Goal: Information Seeking & Learning: Learn about a topic

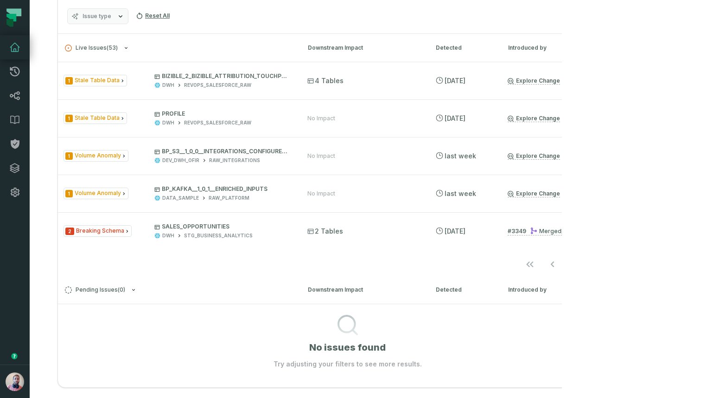
scroll to position [227, 0]
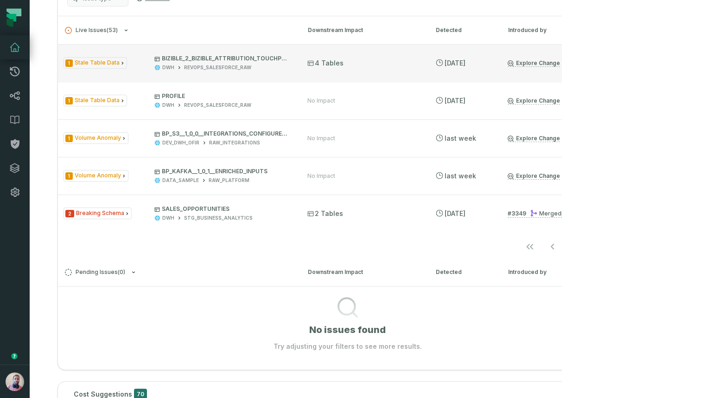
click at [217, 62] on p "BIZIBLE_2_BIZIBLE_ATTRIBUTION_TOUCHPOINT_C" at bounding box center [222, 58] width 136 height 7
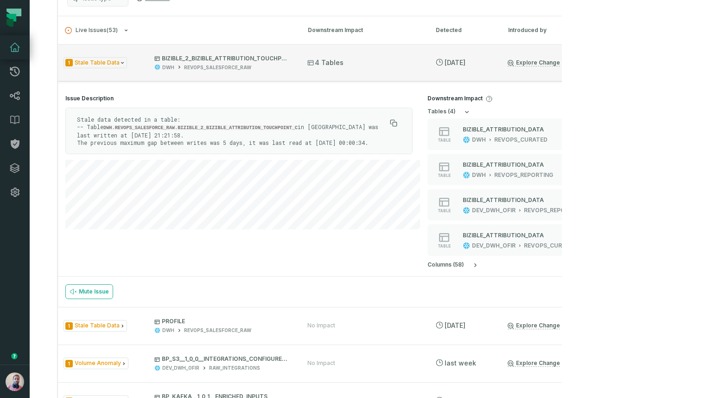
click at [244, 63] on span "BIZIBLE_2_BIZIBLE_ATTRIBUTION_TOUCHPOINT_C DWH REVOPS_SALESFORCE_RAW" at bounding box center [222, 63] width 136 height 16
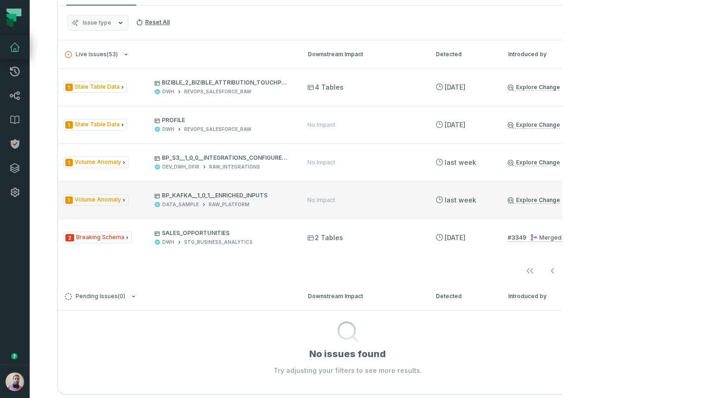
scroll to position [203, 0]
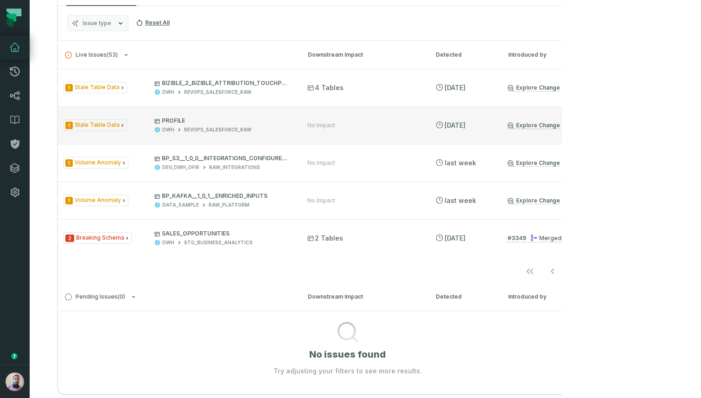
click at [542, 124] on link "Explore Change" at bounding box center [534, 125] width 52 height 7
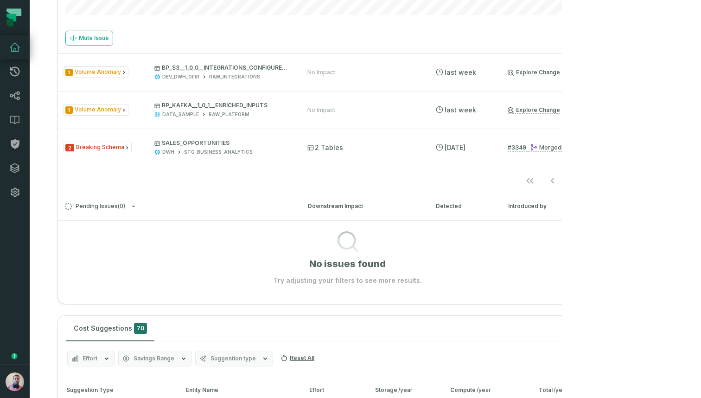
scroll to position [473, 0]
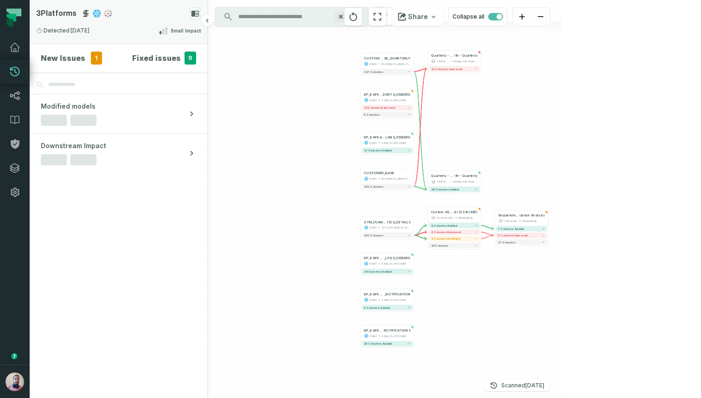
click at [103, 13] on icon at bounding box center [107, 13] width 9 height 9
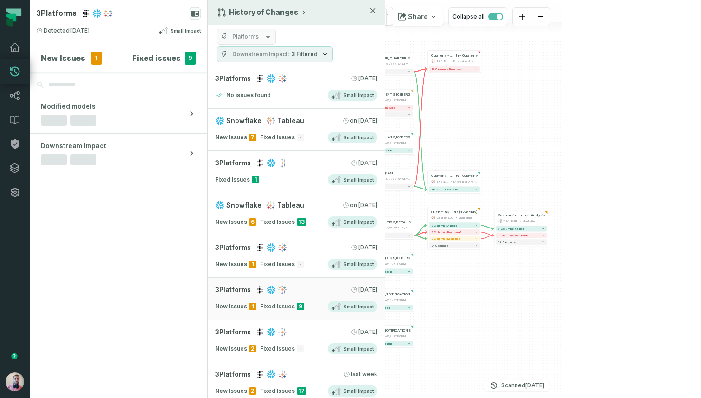
click at [271, 12] on button "History of Changes" at bounding box center [262, 12] width 90 height 9
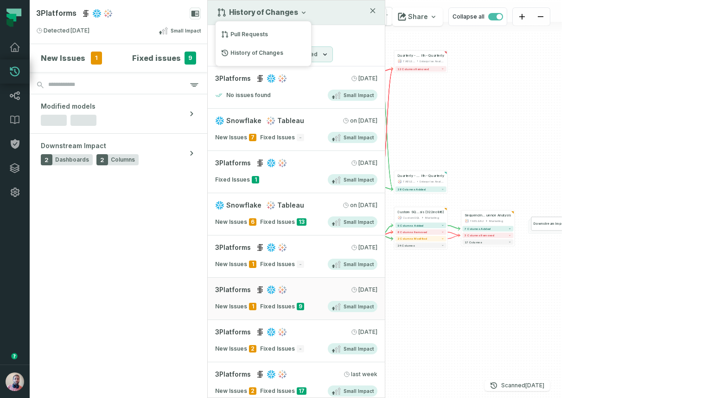
click at [271, 11] on button "History of Changes" at bounding box center [262, 12] width 90 height 9
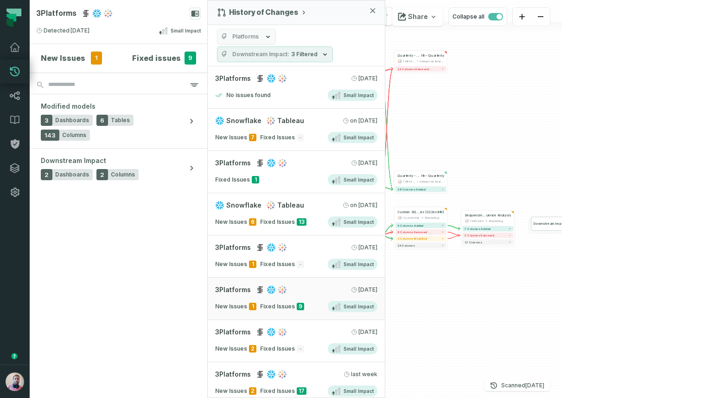
click at [71, 55] on h4 "New Issues" at bounding box center [63, 57] width 45 height 11
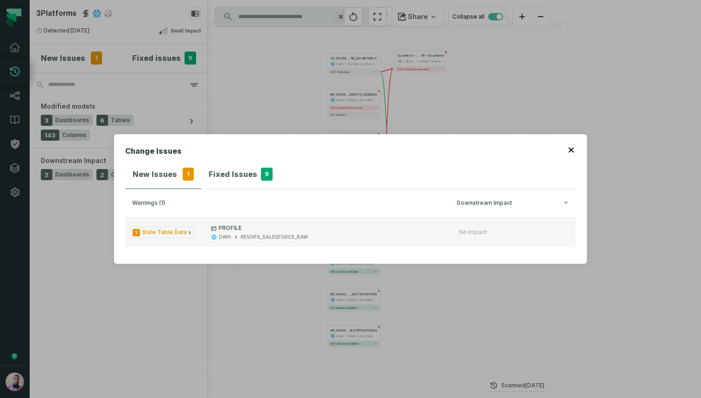
click at [167, 231] on span "1 Stale Table Data" at bounding box center [163, 232] width 64 height 12
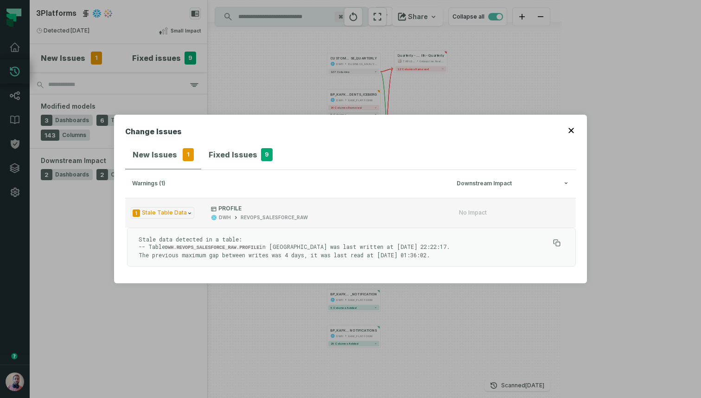
click at [171, 218] on span "1 Stale Table Data" at bounding box center [163, 213] width 64 height 12
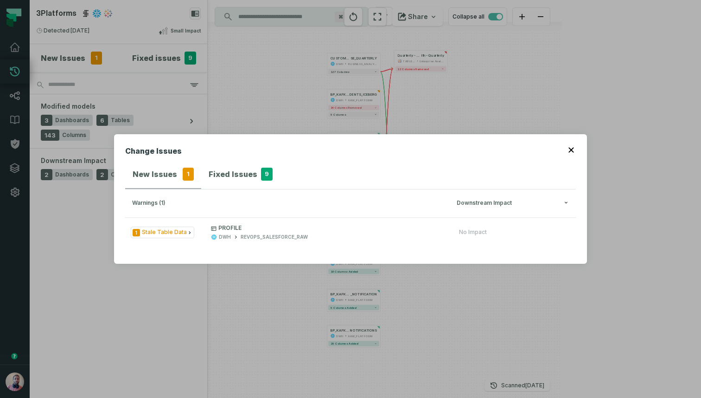
click at [155, 323] on div "Change Issues New Issues 1 Fixed Issues 9 warnings (1) Downstream Impact 1 Stal…" at bounding box center [350, 199] width 701 height 398
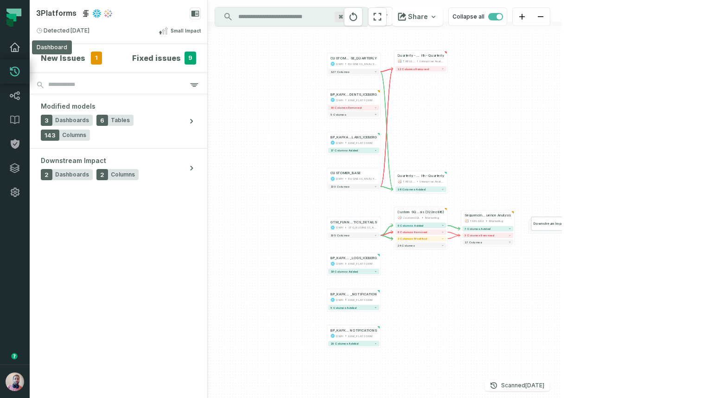
click at [24, 53] on link "Dashboard" at bounding box center [15, 47] width 30 height 24
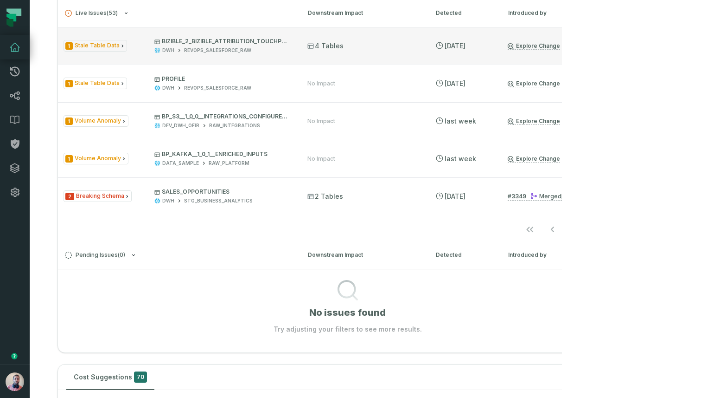
scroll to position [179, 0]
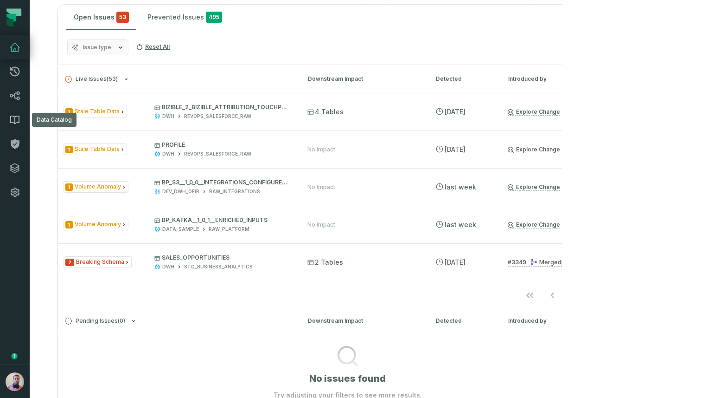
click at [9, 119] on icon at bounding box center [14, 119] width 11 height 11
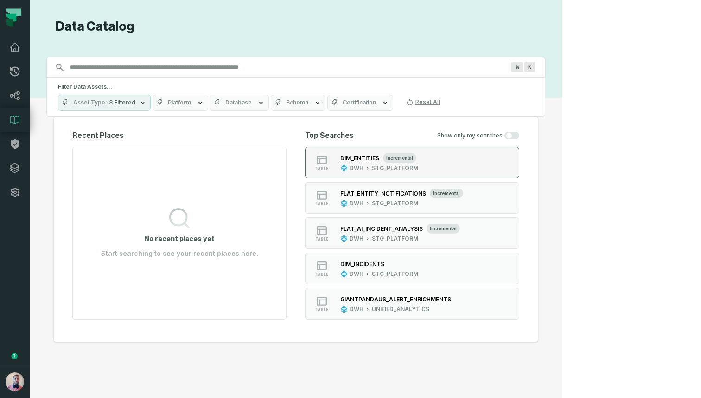
click at [417, 153] on div "incremental" at bounding box center [397, 158] width 37 height 10
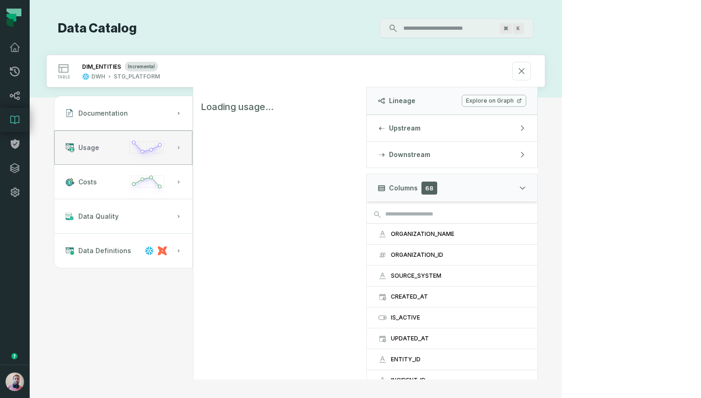
click at [125, 154] on button "Usage" at bounding box center [123, 147] width 138 height 34
click at [119, 107] on button "Documentation" at bounding box center [123, 113] width 138 height 34
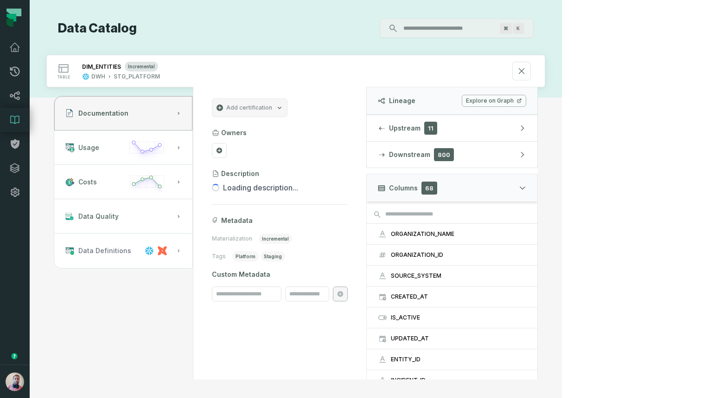
click at [115, 260] on button "Data Definitions" at bounding box center [123, 250] width 138 height 34
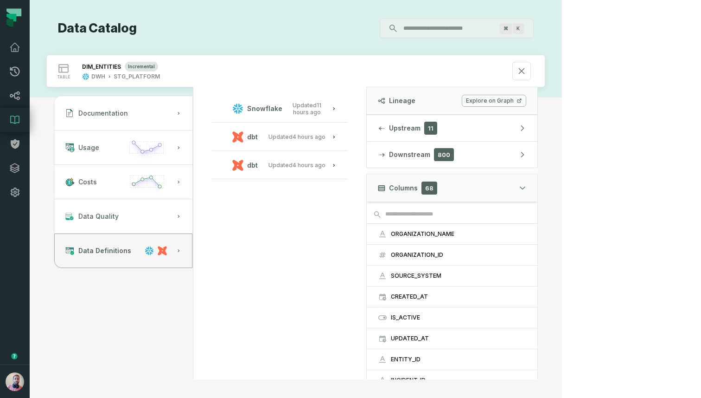
click at [258, 141] on div "dbt" at bounding box center [245, 136] width 26 height 11
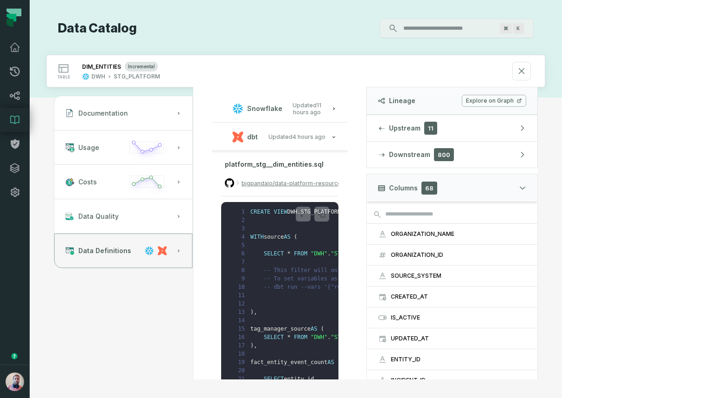
click at [258, 132] on span "dbt" at bounding box center [252, 136] width 11 height 9
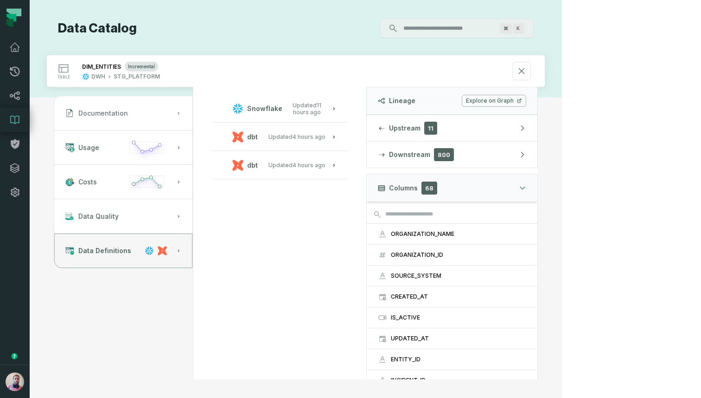
click at [128, 110] on span "Documentation" at bounding box center [103, 113] width 50 height 9
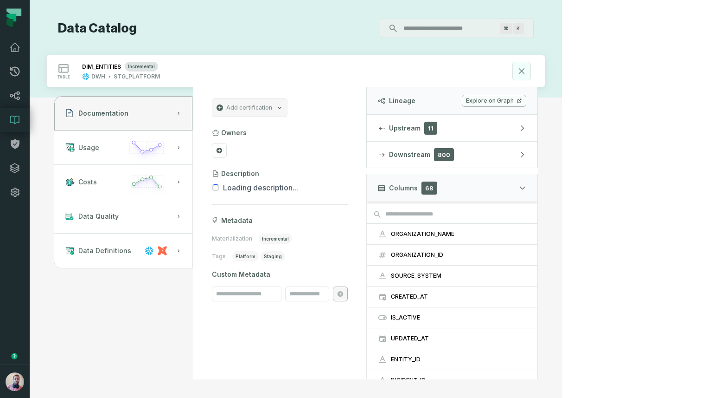
click at [525, 71] on icon at bounding box center [522, 71] width 5 height 5
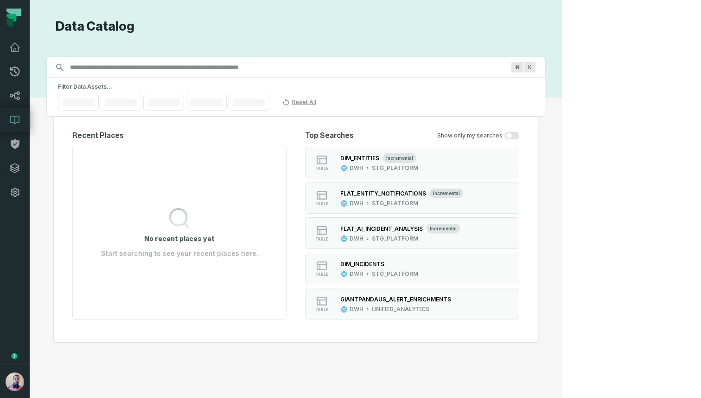
click at [536, 68] on span "K" at bounding box center [530, 67] width 11 height 11
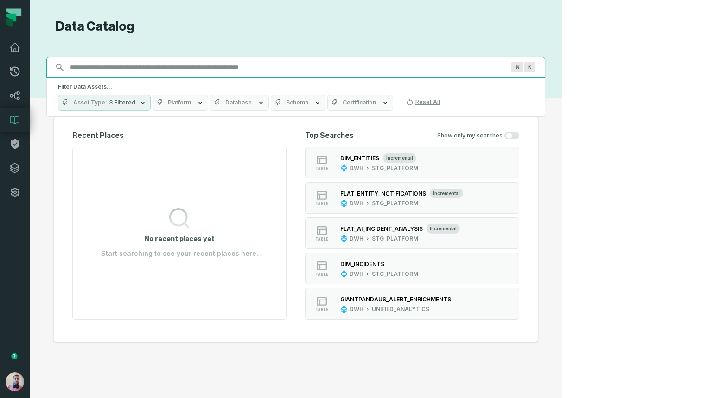
click at [511, 65] on input "Discovery Provider cmdk menu" at bounding box center [287, 67] width 446 height 15
